Goal: Find specific page/section: Find specific page/section

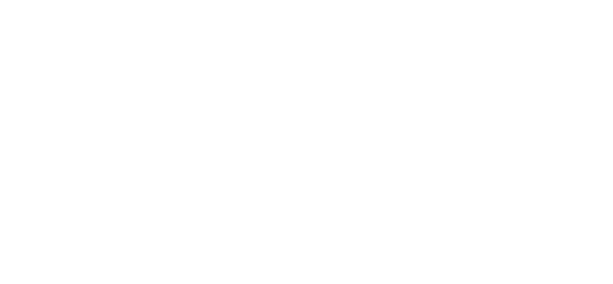
click at [13, 0] on html at bounding box center [306, 0] width 613 height 0
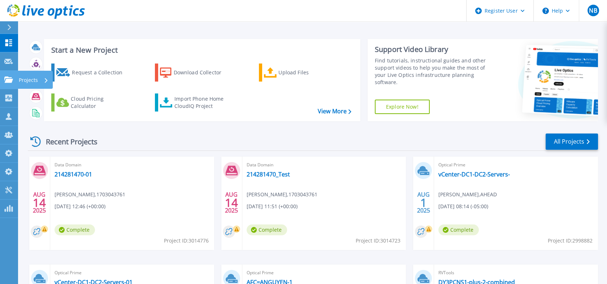
click at [5, 82] on icon at bounding box center [8, 79] width 9 height 6
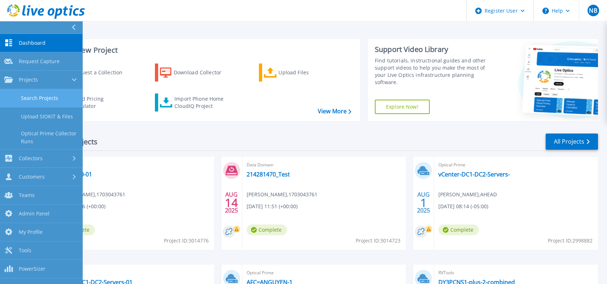
click at [17, 95] on link "Search Projects" at bounding box center [41, 98] width 82 height 18
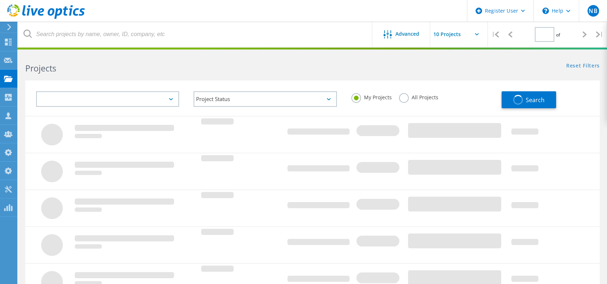
type input "1"
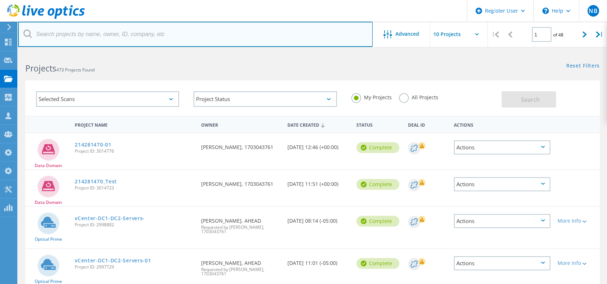
click at [202, 43] on input "text" at bounding box center [195, 34] width 354 height 25
paste input "3012402"
type input "3012402"
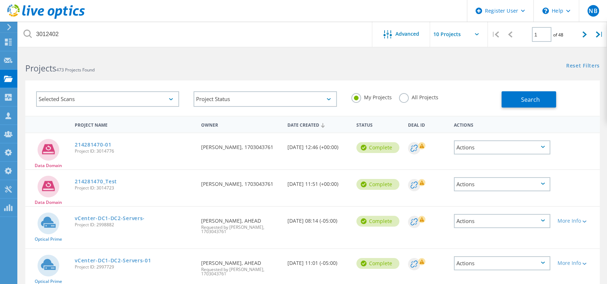
click at [416, 94] on label "All Projects" at bounding box center [418, 96] width 39 height 7
click at [0, 0] on input "All Projects" at bounding box center [0, 0] width 0 height 0
click at [511, 96] on button "Search" at bounding box center [528, 99] width 54 height 16
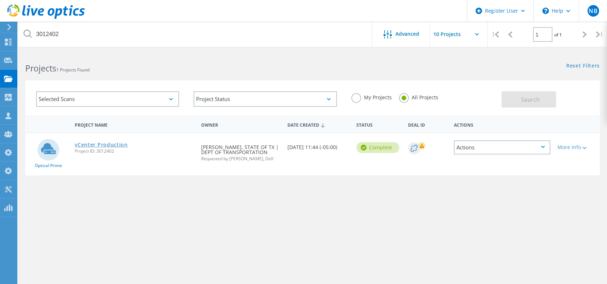
click at [92, 144] on link "vCenter Production" at bounding box center [101, 144] width 53 height 5
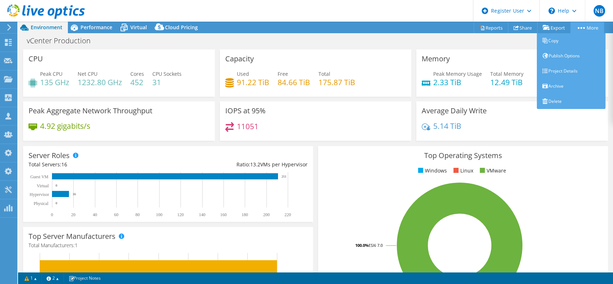
click at [593, 29] on link "More" at bounding box center [587, 27] width 34 height 11
click at [580, 73] on link "Project Details" at bounding box center [571, 71] width 69 height 15
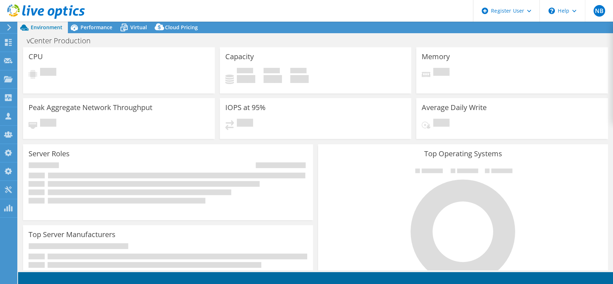
select select "USD"
